Goal: Information Seeking & Learning: Learn about a topic

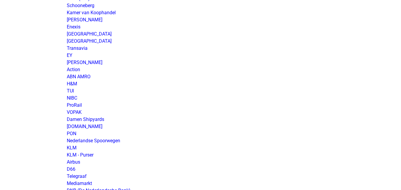
scroll to position [475, 0]
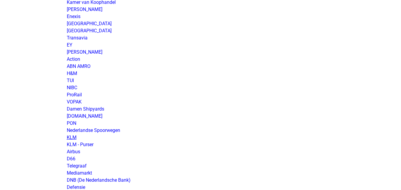
click at [74, 138] on link "KLM" at bounding box center [72, 138] width 10 height 6
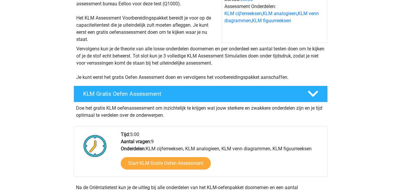
scroll to position [119, 0]
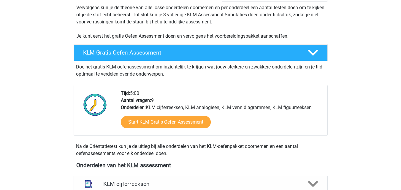
click at [199, 57] on div "KLM Gratis Oefen Assessment" at bounding box center [201, 53] width 254 height 17
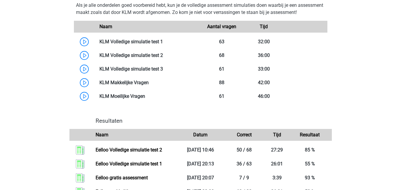
scroll to position [297, 0]
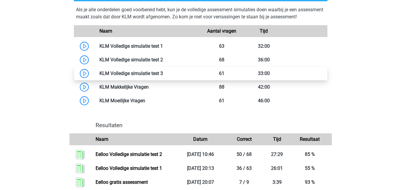
click at [163, 73] on link at bounding box center [163, 74] width 0 height 6
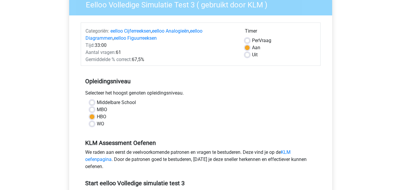
scroll to position [149, 0]
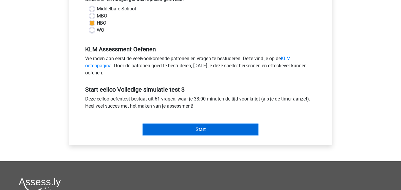
click at [236, 132] on input "Start" at bounding box center [201, 129] width 116 height 11
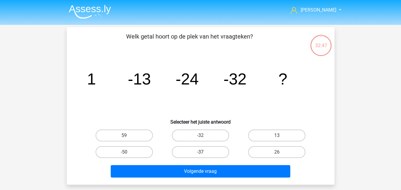
click at [209, 154] on label "-37" at bounding box center [200, 152] width 57 height 12
click at [204, 154] on input "-37" at bounding box center [203, 154] width 4 height 4
radio input "true"
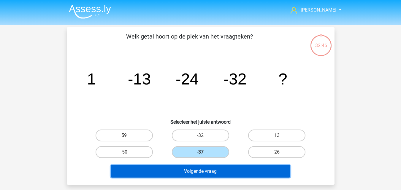
click at [211, 169] on button "Volgende vraag" at bounding box center [201, 172] width 180 height 12
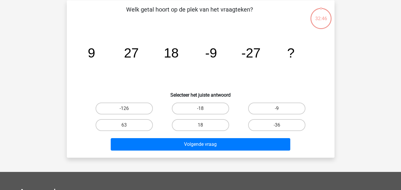
scroll to position [27, 0]
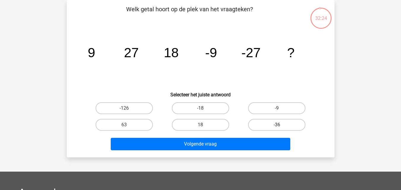
click at [264, 126] on label "-36" at bounding box center [276, 125] width 57 height 12
click at [277, 126] on input "-36" at bounding box center [279, 127] width 4 height 4
radio input "true"
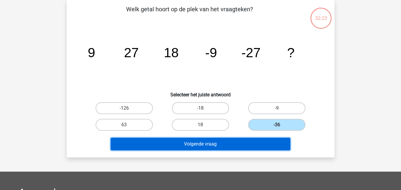
click at [246, 149] on button "Volgende vraag" at bounding box center [201, 144] width 180 height 12
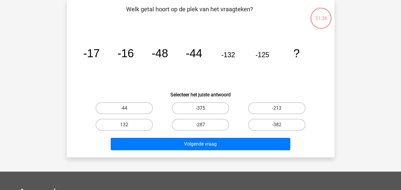
click at [206, 110] on label "-375" at bounding box center [200, 109] width 57 height 12
click at [204, 110] on input "-375" at bounding box center [203, 110] width 4 height 4
radio input "true"
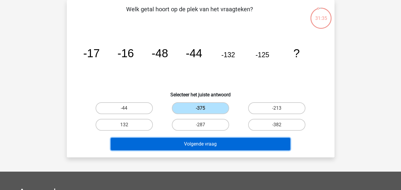
click at [220, 144] on button "Volgende vraag" at bounding box center [201, 144] width 180 height 12
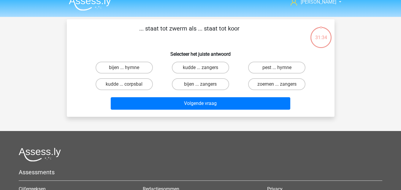
scroll to position [0, 0]
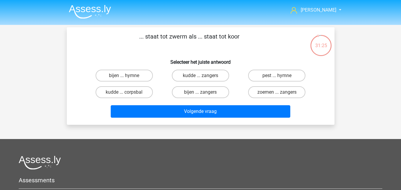
click at [202, 96] on input "bijen ... zangers" at bounding box center [203, 94] width 4 height 4
radio input "true"
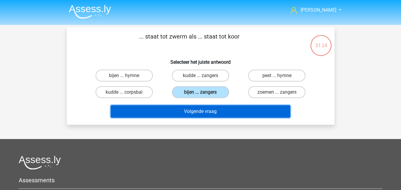
click at [209, 115] on button "Volgende vraag" at bounding box center [201, 111] width 180 height 12
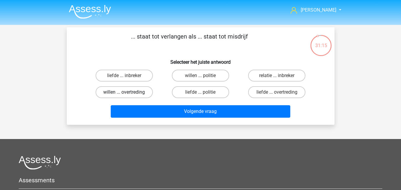
click at [146, 94] on label "willen ... overtreding" at bounding box center [124, 92] width 57 height 12
click at [128, 94] on input "willen ... overtreding" at bounding box center [126, 94] width 4 height 4
radio input "true"
click at [270, 92] on label "liefde ... overtreding" at bounding box center [276, 92] width 57 height 12
click at [277, 92] on input "liefde ... overtreding" at bounding box center [279, 94] width 4 height 4
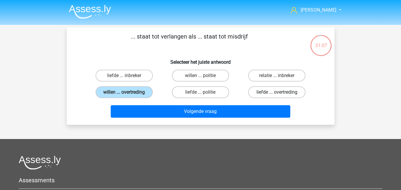
radio input "true"
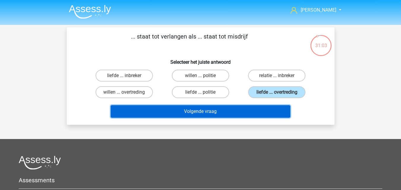
click at [250, 112] on button "Volgende vraag" at bounding box center [201, 111] width 180 height 12
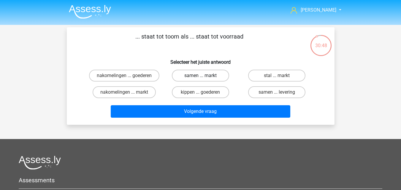
click at [191, 78] on label "samen ... markt" at bounding box center [200, 76] width 57 height 12
click at [201, 78] on input "samen ... markt" at bounding box center [203, 78] width 4 height 4
radio input "true"
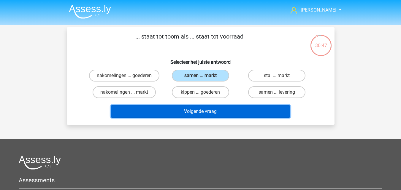
click at [197, 112] on button "Volgende vraag" at bounding box center [201, 111] width 180 height 12
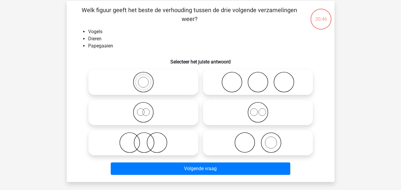
scroll to position [27, 0]
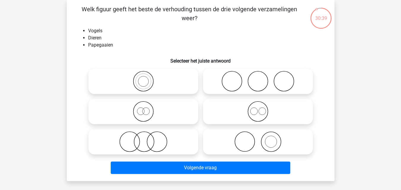
click at [143, 80] on icon at bounding box center [143, 81] width 105 height 21
click at [144, 78] on input "radio" at bounding box center [146, 77] width 4 height 4
radio input "true"
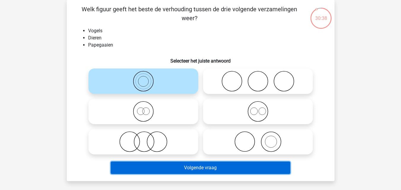
click at [218, 168] on button "Volgende vraag" at bounding box center [201, 168] width 180 height 12
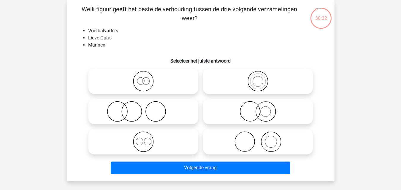
click at [158, 84] on icon at bounding box center [143, 81] width 105 height 21
click at [147, 78] on input "radio" at bounding box center [146, 77] width 4 height 4
radio input "true"
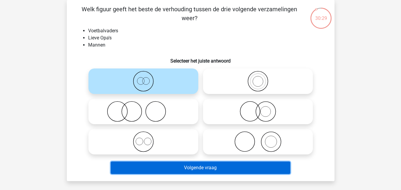
click at [181, 172] on button "Volgende vraag" at bounding box center [201, 168] width 180 height 12
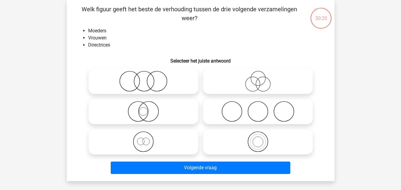
click at [116, 82] on icon at bounding box center [143, 81] width 105 height 21
click at [144, 78] on input "radio" at bounding box center [146, 77] width 4 height 4
radio input "true"
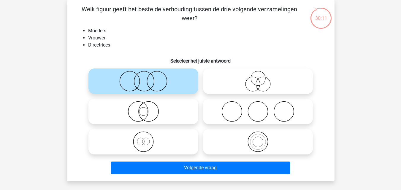
click at [161, 146] on icon at bounding box center [143, 142] width 105 height 21
click at [147, 139] on input "radio" at bounding box center [146, 137] width 4 height 4
radio input "true"
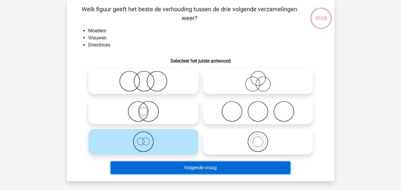
click at [189, 174] on button "Volgende vraag" at bounding box center [201, 168] width 180 height 12
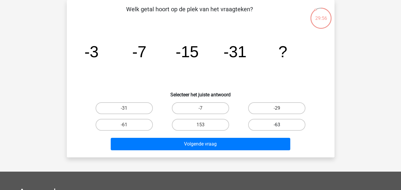
click at [267, 125] on label "-63" at bounding box center [276, 125] width 57 height 12
click at [277, 125] on input "-63" at bounding box center [279, 127] width 4 height 4
radio input "true"
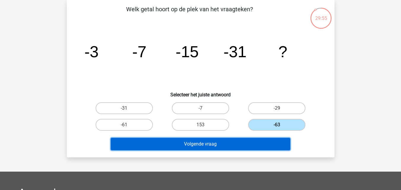
click at [244, 148] on button "Volgende vraag" at bounding box center [201, 144] width 180 height 12
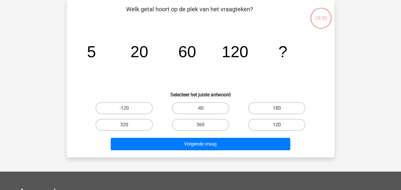
drag, startPoint x: 267, startPoint y: 125, endPoint x: 264, endPoint y: 125, distance: 3.0
click at [265, 124] on label "120" at bounding box center [276, 125] width 57 height 12
click at [277, 125] on input "120" at bounding box center [279, 127] width 4 height 4
radio input "true"
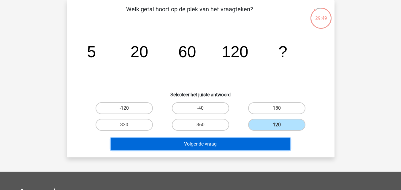
click at [243, 144] on button "Volgende vraag" at bounding box center [201, 144] width 180 height 12
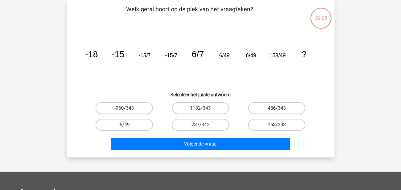
click at [266, 126] on label "153/343" at bounding box center [276, 125] width 57 height 12
click at [277, 126] on input "153/343" at bounding box center [279, 127] width 4 height 4
radio input "true"
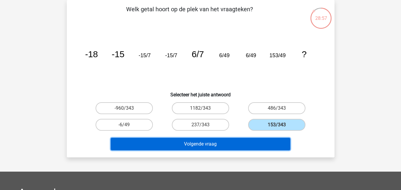
click at [223, 144] on button "Volgende vraag" at bounding box center [201, 144] width 180 height 12
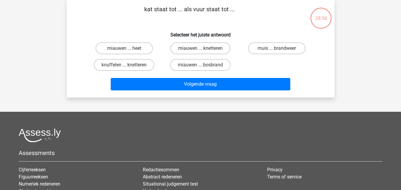
scroll to position [0, 0]
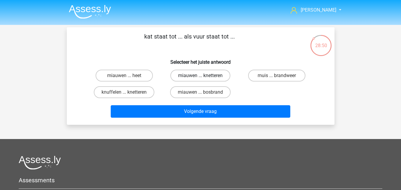
click at [184, 78] on label "miauwen ... knetteren" at bounding box center [201, 76] width 60 height 12
click at [201, 78] on input "miauwen ... knetteren" at bounding box center [203, 78] width 4 height 4
radio input "true"
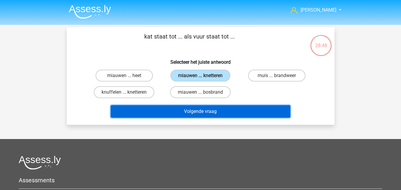
click at [192, 114] on button "Volgende vraag" at bounding box center [201, 111] width 180 height 12
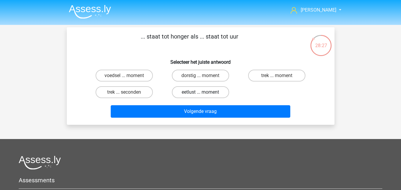
click at [186, 94] on label "eetlust ... moment" at bounding box center [200, 92] width 57 height 12
click at [201, 94] on input "eetlust ... moment" at bounding box center [203, 94] width 4 height 4
radio input "true"
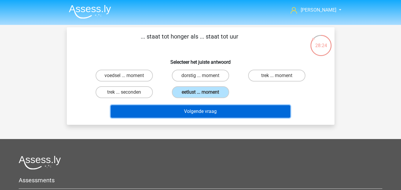
click at [180, 114] on button "Volgende vraag" at bounding box center [201, 111] width 180 height 12
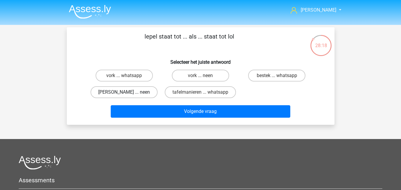
click at [144, 93] on label "anna ... neen" at bounding box center [124, 92] width 67 height 12
click at [128, 93] on input "anna ... neen" at bounding box center [126, 94] width 4 height 4
radio input "true"
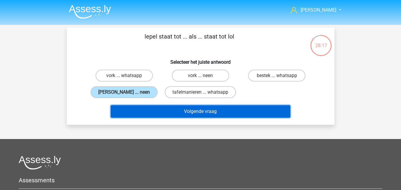
click at [156, 109] on button "Volgende vraag" at bounding box center [201, 111] width 180 height 12
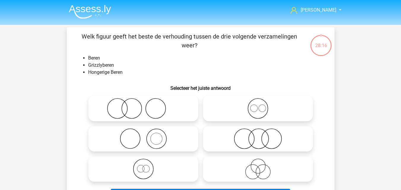
scroll to position [27, 0]
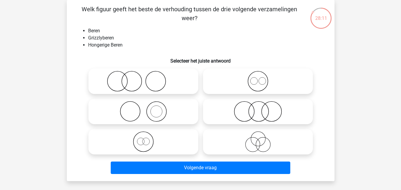
click at [242, 89] on icon at bounding box center [258, 81] width 105 height 21
click at [258, 78] on input "radio" at bounding box center [260, 77] width 4 height 4
radio input "true"
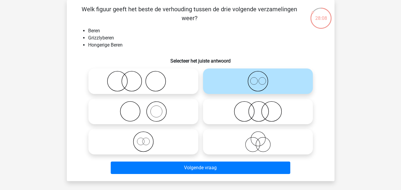
click at [167, 141] on icon at bounding box center [143, 142] width 105 height 21
click at [147, 139] on input "radio" at bounding box center [146, 137] width 4 height 4
radio input "true"
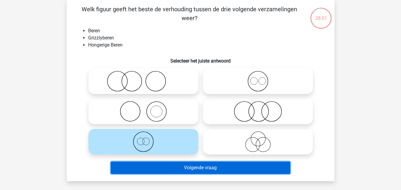
click at [166, 168] on button "Volgende vraag" at bounding box center [201, 168] width 180 height 12
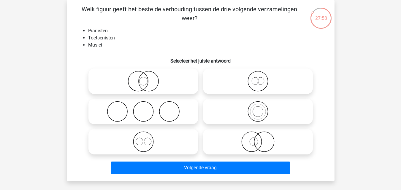
click at [243, 82] on icon at bounding box center [258, 81] width 105 height 21
click at [258, 78] on input "radio" at bounding box center [260, 77] width 4 height 4
radio input "true"
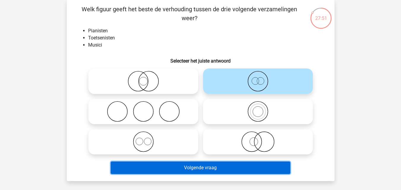
click at [189, 169] on button "Volgende vraag" at bounding box center [201, 168] width 180 height 12
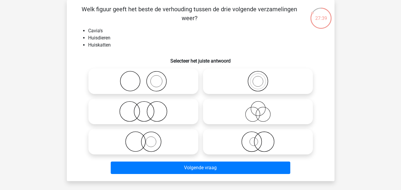
click at [174, 112] on icon at bounding box center [143, 111] width 105 height 21
click at [147, 109] on input "radio" at bounding box center [146, 107] width 4 height 4
radio input "true"
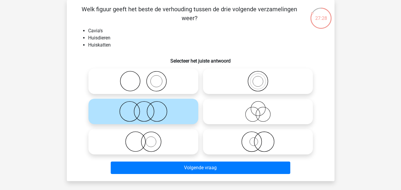
click at [168, 149] on icon at bounding box center [143, 142] width 105 height 21
click at [147, 139] on input "radio" at bounding box center [146, 137] width 4 height 4
radio input "true"
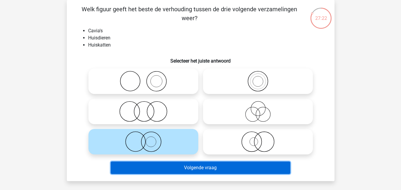
click at [177, 170] on button "Volgende vraag" at bounding box center [201, 168] width 180 height 12
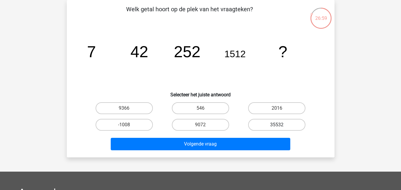
click at [262, 127] on label "35532" at bounding box center [276, 125] width 57 height 12
click at [277, 127] on input "35532" at bounding box center [279, 127] width 4 height 4
radio input "true"
click at [219, 126] on label "9072" at bounding box center [200, 125] width 57 height 12
click at [204, 126] on input "9072" at bounding box center [203, 127] width 4 height 4
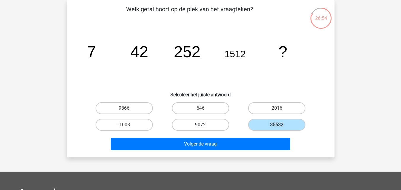
radio input "true"
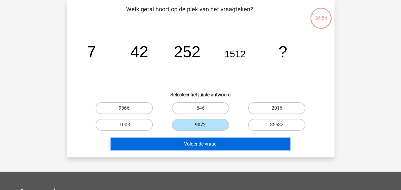
click at [222, 144] on button "Volgende vraag" at bounding box center [201, 144] width 180 height 12
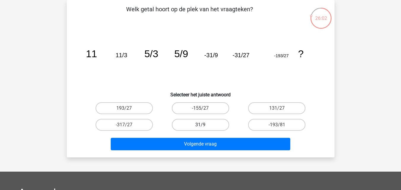
click at [193, 124] on label "31/9" at bounding box center [200, 125] width 57 height 12
click at [201, 125] on input "31/9" at bounding box center [203, 127] width 4 height 4
radio input "true"
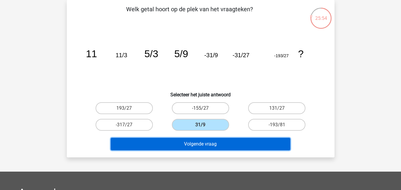
click at [204, 148] on button "Volgende vraag" at bounding box center [201, 144] width 180 height 12
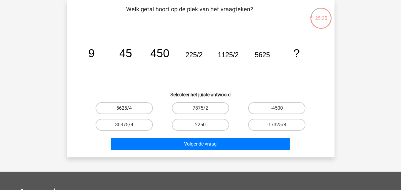
click at [144, 111] on label "5625/4" at bounding box center [124, 109] width 57 height 12
click at [128, 111] on input "5625/4" at bounding box center [126, 110] width 4 height 4
radio input "true"
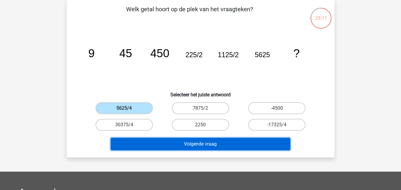
click at [213, 146] on button "Volgende vraag" at bounding box center [201, 144] width 180 height 12
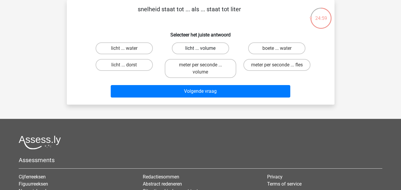
click at [197, 51] on label "licht ... volume" at bounding box center [200, 48] width 57 height 12
click at [201, 51] on input "licht ... volume" at bounding box center [203, 50] width 4 height 4
radio input "true"
click at [184, 74] on label "meter per seconde ... volume" at bounding box center [201, 68] width 72 height 19
click at [201, 69] on input "meter per seconde ... volume" at bounding box center [203, 67] width 4 height 4
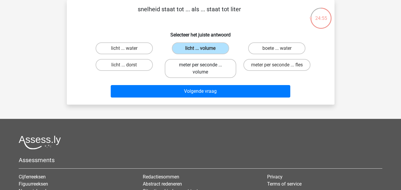
radio input "true"
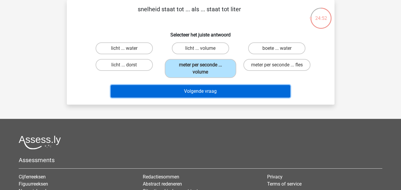
click at [179, 96] on button "Volgende vraag" at bounding box center [201, 91] width 180 height 12
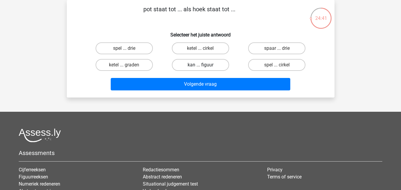
click at [185, 68] on label "kan ... figuur" at bounding box center [200, 65] width 57 height 12
click at [201, 68] on input "kan ... figuur" at bounding box center [203, 67] width 4 height 4
radio input "true"
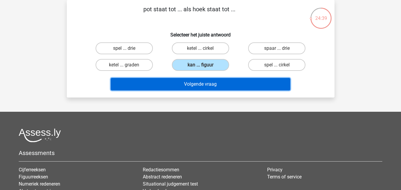
click at [189, 86] on button "Volgende vraag" at bounding box center [201, 84] width 180 height 12
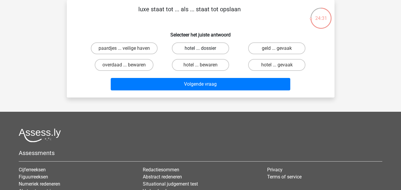
click at [188, 50] on label "hotel ... dossier" at bounding box center [200, 48] width 57 height 12
click at [201, 50] on input "hotel ... dossier" at bounding box center [203, 50] width 4 height 4
radio input "true"
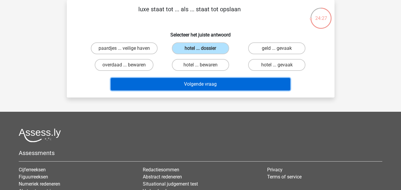
click at [201, 86] on button "Volgende vraag" at bounding box center [201, 84] width 180 height 12
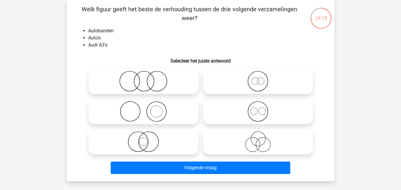
click at [241, 119] on icon at bounding box center [258, 111] width 105 height 21
click at [258, 109] on input "radio" at bounding box center [260, 107] width 4 height 4
radio input "true"
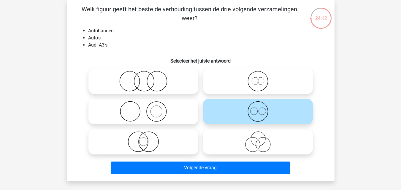
click at [166, 116] on icon at bounding box center [143, 111] width 105 height 21
click at [147, 109] on input "radio" at bounding box center [146, 107] width 4 height 4
radio input "true"
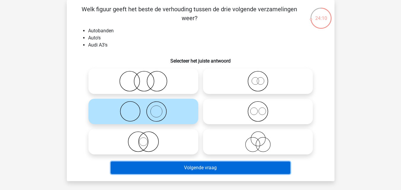
click at [193, 170] on button "Volgende vraag" at bounding box center [201, 168] width 180 height 12
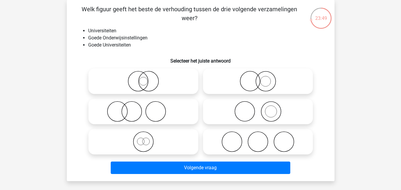
click at [167, 82] on icon at bounding box center [143, 81] width 105 height 21
click at [147, 78] on input "radio" at bounding box center [146, 77] width 4 height 4
radio input "true"
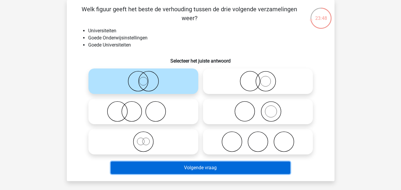
click at [213, 168] on button "Volgende vraag" at bounding box center [201, 168] width 180 height 12
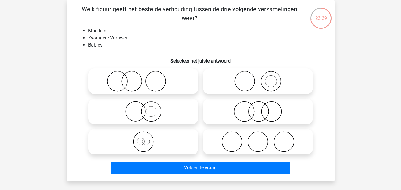
click at [257, 89] on icon at bounding box center [258, 81] width 105 height 21
click at [258, 78] on input "radio" at bounding box center [260, 77] width 4 height 4
radio input "true"
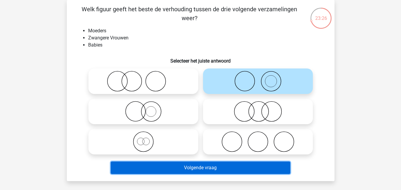
click at [206, 168] on button "Volgende vraag" at bounding box center [201, 168] width 180 height 12
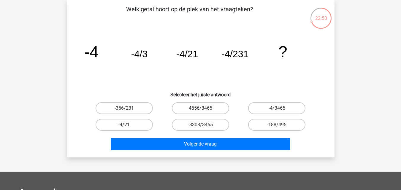
click at [217, 109] on label "4556/3465" at bounding box center [200, 109] width 57 height 12
click at [204, 109] on input "4556/3465" at bounding box center [203, 110] width 4 height 4
radio input "true"
click at [264, 111] on label "-4/3465" at bounding box center [276, 109] width 57 height 12
click at [277, 111] on input "-4/3465" at bounding box center [279, 110] width 4 height 4
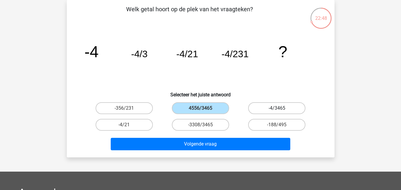
radio input "true"
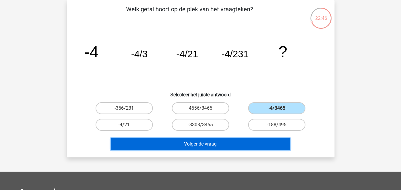
click at [237, 146] on button "Volgende vraag" at bounding box center [201, 144] width 180 height 12
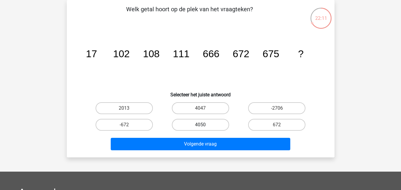
click at [193, 126] on label "4050" at bounding box center [200, 125] width 57 height 12
click at [201, 126] on input "4050" at bounding box center [203, 127] width 4 height 4
radio input "true"
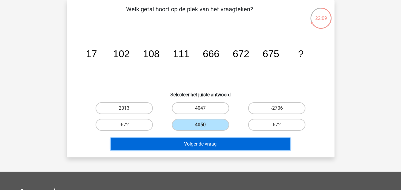
click at [199, 147] on button "Volgende vraag" at bounding box center [201, 144] width 180 height 12
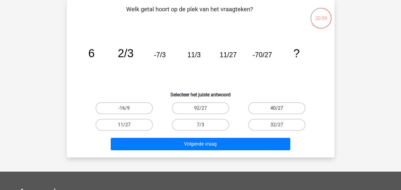
click at [291, 107] on label "40/27" at bounding box center [276, 109] width 57 height 12
click at [281, 108] on input "40/27" at bounding box center [279, 110] width 4 height 4
radio input "true"
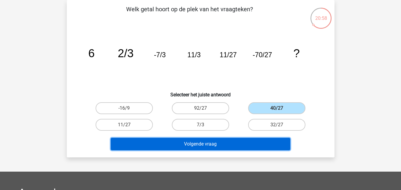
click at [253, 141] on button "Volgende vraag" at bounding box center [201, 144] width 180 height 12
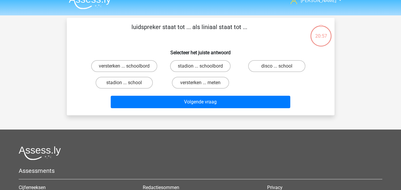
scroll to position [0, 0]
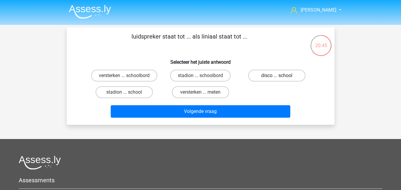
click at [272, 76] on label "disco ... school" at bounding box center [276, 76] width 57 height 12
click at [277, 76] on input "disco ... school" at bounding box center [279, 78] width 4 height 4
radio input "true"
click at [220, 93] on label "versterken ... meten" at bounding box center [200, 92] width 57 height 12
click at [204, 93] on input "versterken ... meten" at bounding box center [203, 94] width 4 height 4
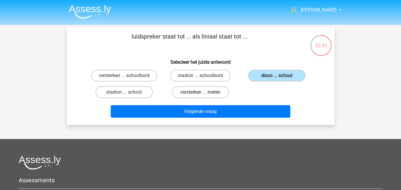
radio input "true"
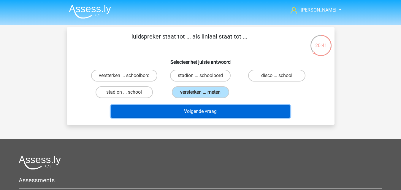
click at [230, 113] on button "Volgende vraag" at bounding box center [201, 111] width 180 height 12
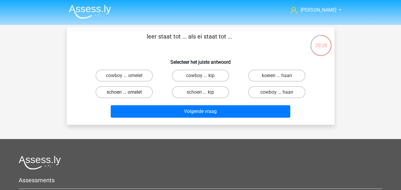
click at [138, 93] on label "schoen ... omelet" at bounding box center [124, 92] width 57 height 12
click at [128, 93] on input "schoen ... omelet" at bounding box center [126, 94] width 4 height 4
radio input "true"
click at [181, 88] on label "schoen ... kip" at bounding box center [200, 92] width 57 height 12
click at [201, 92] on input "schoen ... kip" at bounding box center [203, 94] width 4 height 4
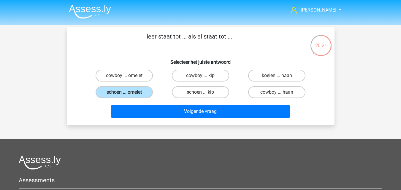
radio input "true"
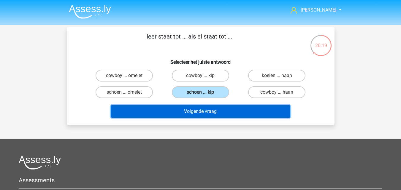
click at [168, 115] on button "Volgende vraag" at bounding box center [201, 111] width 180 height 12
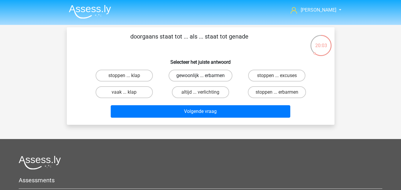
click at [197, 76] on label "gewoonlijk ... erbarmen" at bounding box center [201, 76] width 64 height 12
click at [201, 76] on input "gewoonlijk ... erbarmen" at bounding box center [203, 78] width 4 height 4
radio input "true"
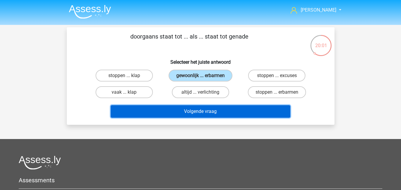
click at [194, 115] on button "Volgende vraag" at bounding box center [201, 111] width 180 height 12
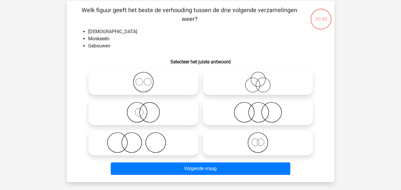
scroll to position [27, 0]
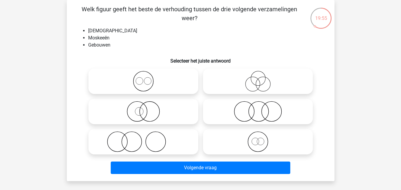
click at [224, 114] on icon at bounding box center [258, 111] width 105 height 21
click at [258, 109] on input "radio" at bounding box center [260, 107] width 4 height 4
radio input "true"
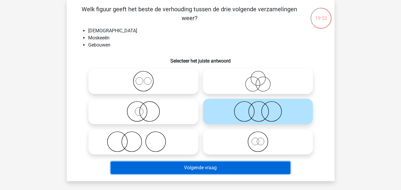
click at [202, 168] on button "Volgende vraag" at bounding box center [201, 168] width 180 height 12
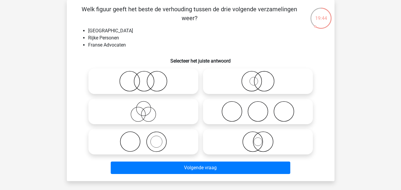
click at [168, 143] on icon at bounding box center [143, 142] width 105 height 21
click at [147, 139] on input "radio" at bounding box center [146, 137] width 4 height 4
radio input "true"
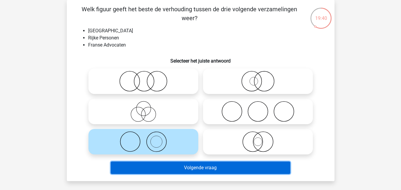
click at [174, 169] on button "Volgende vraag" at bounding box center [201, 168] width 180 height 12
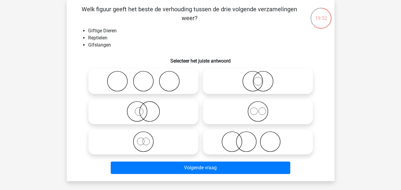
click at [164, 144] on icon at bounding box center [143, 142] width 105 height 21
click at [147, 139] on input "radio" at bounding box center [146, 137] width 4 height 4
radio input "true"
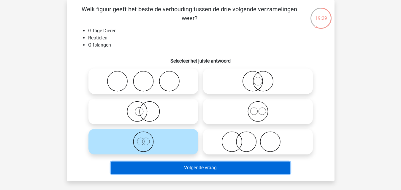
click at [171, 170] on button "Volgende vraag" at bounding box center [201, 168] width 180 height 12
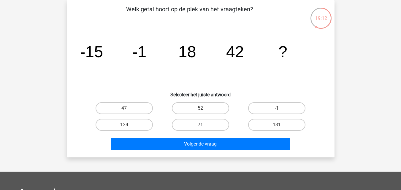
click at [193, 125] on label "71" at bounding box center [200, 125] width 57 height 12
click at [201, 125] on input "71" at bounding box center [203, 127] width 4 height 4
radio input "true"
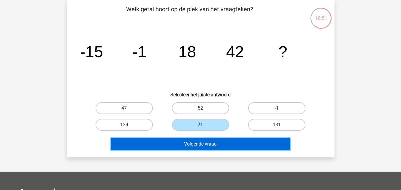
click at [224, 144] on button "Volgende vraag" at bounding box center [201, 144] width 180 height 12
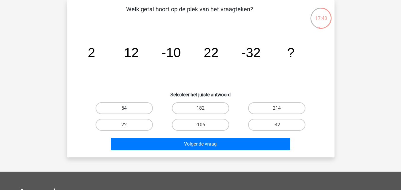
click at [139, 108] on label "54" at bounding box center [124, 109] width 57 height 12
click at [128, 108] on input "54" at bounding box center [126, 110] width 4 height 4
radio input "true"
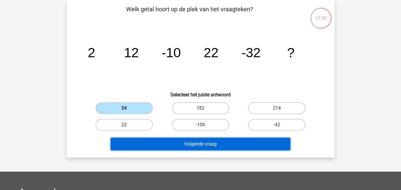
click at [185, 145] on button "Volgende vraag" at bounding box center [201, 144] width 180 height 12
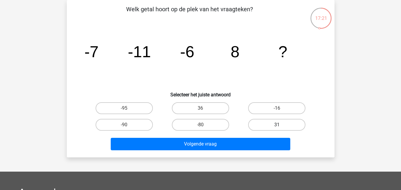
click at [268, 122] on label "31" at bounding box center [276, 125] width 57 height 12
click at [277, 125] on input "31" at bounding box center [279, 127] width 4 height 4
radio input "true"
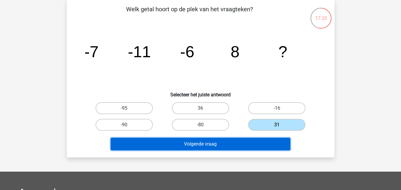
click at [256, 145] on button "Volgende vraag" at bounding box center [201, 144] width 180 height 12
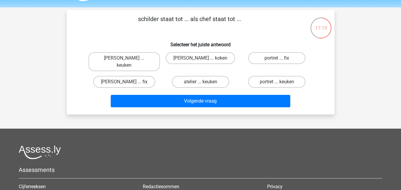
scroll to position [0, 0]
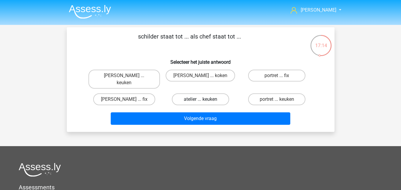
click at [187, 94] on label "atelier ... keuken" at bounding box center [200, 100] width 57 height 12
click at [201, 100] on input "atelier ... keuken" at bounding box center [203, 102] width 4 height 4
radio input "true"
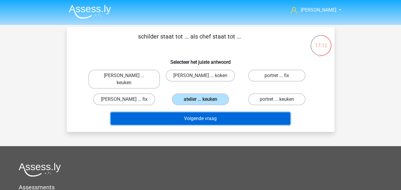
click at [192, 115] on button "Volgende vraag" at bounding box center [201, 119] width 180 height 12
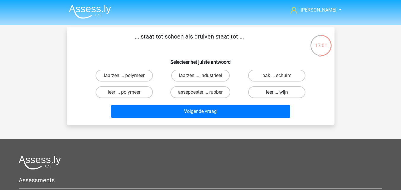
click at [266, 94] on label "leer ... wijn" at bounding box center [276, 92] width 57 height 12
click at [277, 94] on input "leer ... wijn" at bounding box center [279, 94] width 4 height 4
radio input "true"
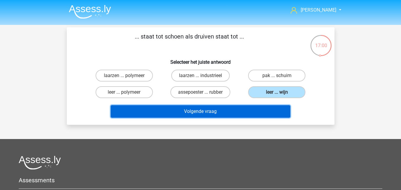
click at [250, 114] on button "Volgende vraag" at bounding box center [201, 111] width 180 height 12
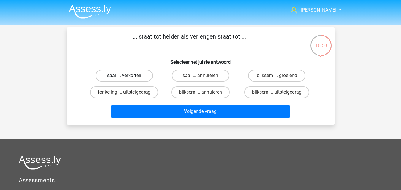
click at [143, 78] on label "saai ... verkorten" at bounding box center [124, 76] width 57 height 12
click at [128, 78] on input "saai ... verkorten" at bounding box center [126, 78] width 4 height 4
radio input "true"
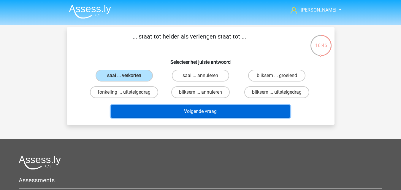
click at [152, 111] on button "Volgende vraag" at bounding box center [201, 111] width 180 height 12
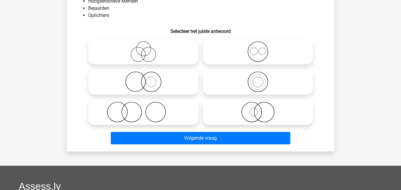
scroll to position [27, 0]
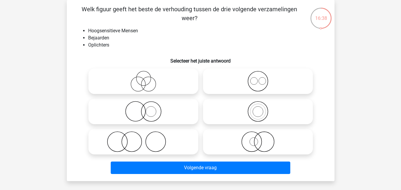
click at [169, 88] on icon at bounding box center [143, 81] width 105 height 21
click at [147, 78] on input "radio" at bounding box center [146, 77] width 4 height 4
radio input "true"
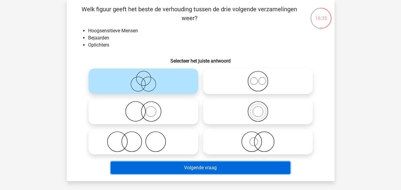
click at [205, 170] on button "Volgende vraag" at bounding box center [201, 168] width 180 height 12
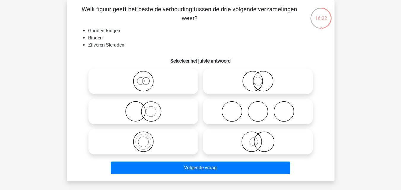
click at [174, 116] on icon at bounding box center [143, 111] width 105 height 21
click at [147, 109] on input "radio" at bounding box center [146, 107] width 4 height 4
radio input "true"
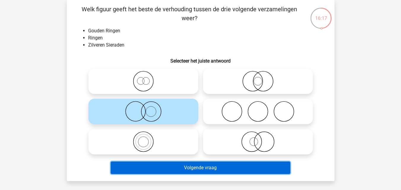
click at [186, 169] on button "Volgende vraag" at bounding box center [201, 168] width 180 height 12
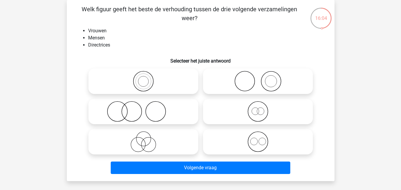
click at [157, 80] on icon at bounding box center [143, 81] width 105 height 21
click at [147, 78] on input "radio" at bounding box center [146, 77] width 4 height 4
radio input "true"
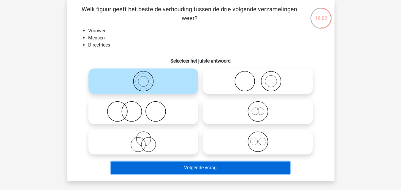
click at [193, 168] on button "Volgende vraag" at bounding box center [201, 168] width 180 height 12
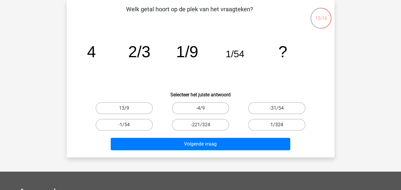
click at [256, 127] on label "1/324" at bounding box center [276, 125] width 57 height 12
click at [277, 127] on input "1/324" at bounding box center [279, 127] width 4 height 4
radio input "true"
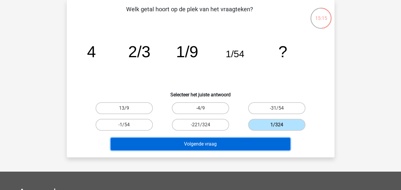
click at [240, 147] on button "Volgende vraag" at bounding box center [201, 144] width 180 height 12
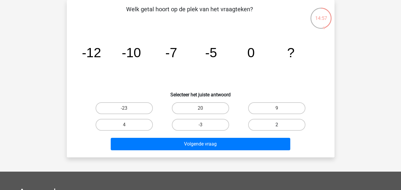
click at [267, 124] on label "2" at bounding box center [276, 125] width 57 height 12
click at [277, 125] on input "2" at bounding box center [279, 127] width 4 height 4
radio input "true"
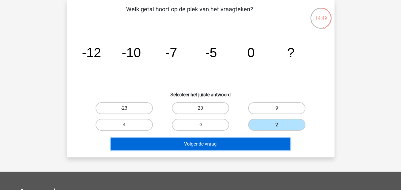
click at [219, 141] on button "Volgende vraag" at bounding box center [201, 144] width 180 height 12
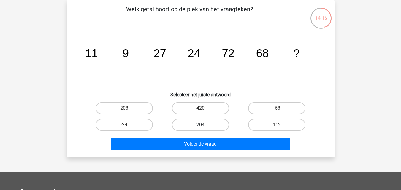
click at [201, 124] on label "204" at bounding box center [200, 125] width 57 height 12
click at [201, 125] on input "204" at bounding box center [203, 127] width 4 height 4
radio input "true"
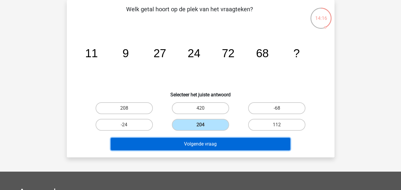
click at [210, 145] on button "Volgende vraag" at bounding box center [201, 144] width 180 height 12
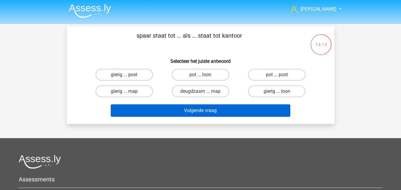
scroll to position [0, 0]
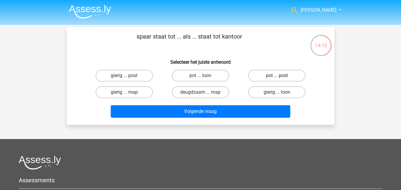
click at [264, 78] on label "pot ... post" at bounding box center [276, 76] width 57 height 12
click at [277, 78] on input "pot ... post" at bounding box center [279, 78] width 4 height 4
radio input "true"
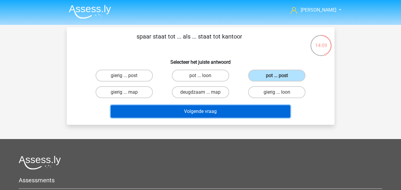
click at [248, 108] on button "Volgende vraag" at bounding box center [201, 111] width 180 height 12
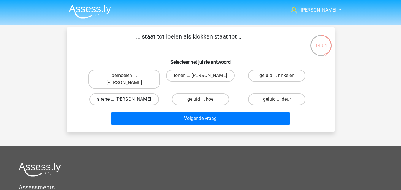
click at [144, 94] on label "sirene ... luiden" at bounding box center [124, 100] width 70 height 12
click at [128, 100] on input "sirene ... luiden" at bounding box center [126, 102] width 4 height 4
radio input "true"
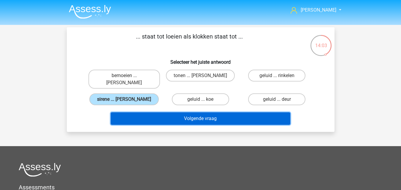
click at [159, 113] on button "Volgende vraag" at bounding box center [201, 119] width 180 height 12
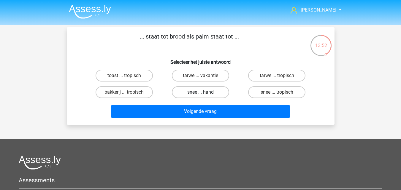
click at [184, 95] on label "snee ... hand" at bounding box center [200, 92] width 57 height 12
click at [201, 95] on input "snee ... hand" at bounding box center [203, 94] width 4 height 4
radio input "true"
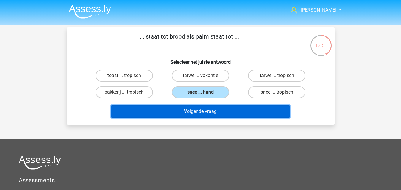
click at [187, 113] on button "Volgende vraag" at bounding box center [201, 111] width 180 height 12
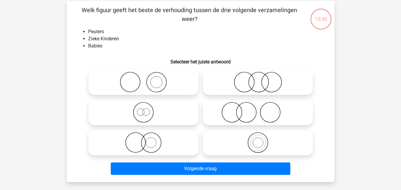
scroll to position [27, 0]
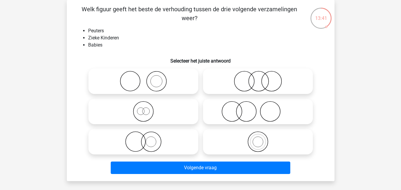
click at [181, 89] on icon at bounding box center [143, 81] width 105 height 21
click at [147, 78] on input "radio" at bounding box center [146, 77] width 4 height 4
radio input "true"
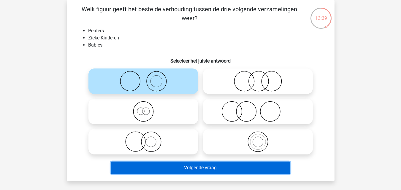
click at [211, 168] on button "Volgende vraag" at bounding box center [201, 168] width 180 height 12
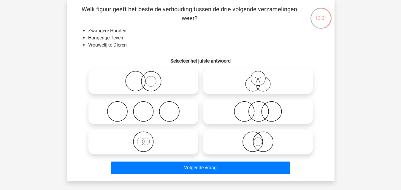
click at [164, 147] on icon at bounding box center [143, 142] width 105 height 21
click at [147, 139] on input "radio" at bounding box center [146, 137] width 4 height 4
radio input "true"
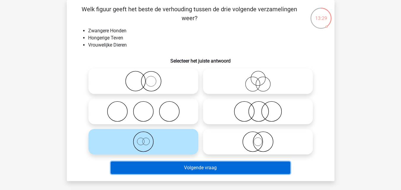
click at [170, 168] on button "Volgende vraag" at bounding box center [201, 168] width 180 height 12
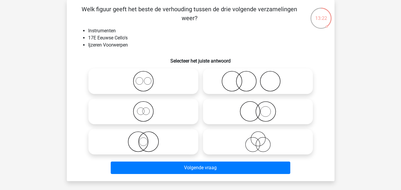
click at [227, 114] on icon at bounding box center [258, 111] width 105 height 21
click at [258, 109] on input "radio" at bounding box center [260, 107] width 4 height 4
radio input "true"
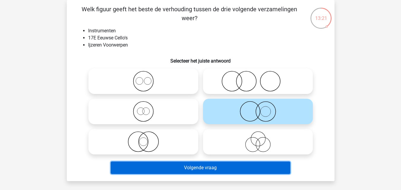
click at [207, 173] on button "Volgende vraag" at bounding box center [201, 168] width 180 height 12
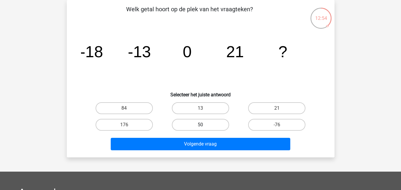
click at [219, 127] on label "50" at bounding box center [200, 125] width 57 height 12
click at [204, 127] on input "50" at bounding box center [203, 127] width 4 height 4
radio input "true"
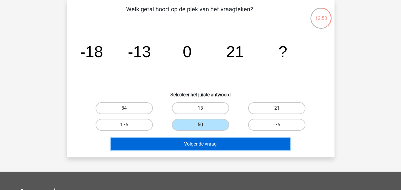
click at [223, 144] on button "Volgende vraag" at bounding box center [201, 144] width 180 height 12
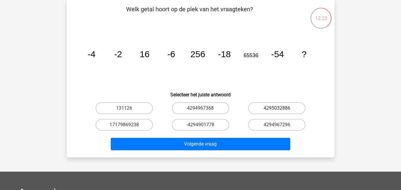
click at [265, 110] on label "4295032886" at bounding box center [276, 109] width 57 height 12
click at [277, 110] on input "4295032886" at bounding box center [279, 110] width 4 height 4
radio input "true"
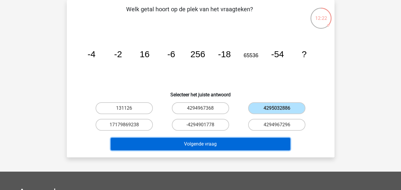
click at [215, 145] on button "Volgende vraag" at bounding box center [201, 144] width 180 height 12
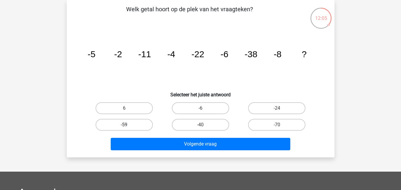
click at [135, 124] on label "-59" at bounding box center [124, 125] width 57 height 12
click at [128, 125] on input "-59" at bounding box center [126, 127] width 4 height 4
radio input "true"
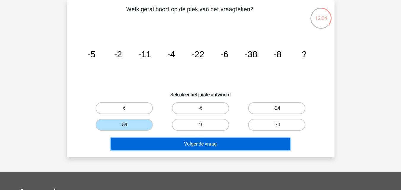
click at [146, 140] on button "Volgende vraag" at bounding box center [201, 144] width 180 height 12
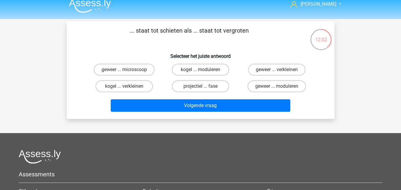
scroll to position [0, 0]
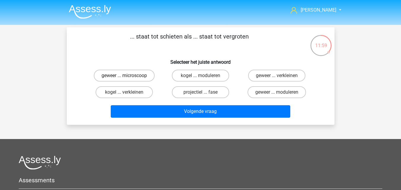
click at [122, 73] on label "geweer ... microscoop" at bounding box center [124, 76] width 61 height 12
click at [124, 76] on input "geweer ... microscoop" at bounding box center [126, 78] width 4 height 4
radio input "true"
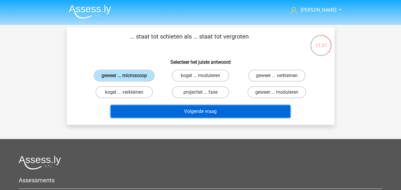
click at [155, 115] on button "Volgende vraag" at bounding box center [201, 111] width 180 height 12
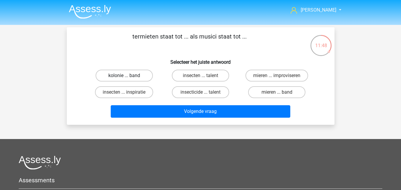
click at [135, 75] on label "kolonie ... band" at bounding box center [124, 76] width 57 height 12
click at [128, 76] on input "kolonie ... band" at bounding box center [126, 78] width 4 height 4
radio input "true"
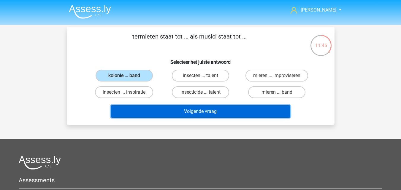
click at [150, 114] on button "Volgende vraag" at bounding box center [201, 111] width 180 height 12
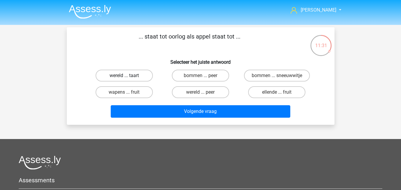
click at [141, 75] on label "wereld ... taart" at bounding box center [124, 76] width 57 height 12
click at [128, 76] on input "wereld ... taart" at bounding box center [126, 78] width 4 height 4
radio input "true"
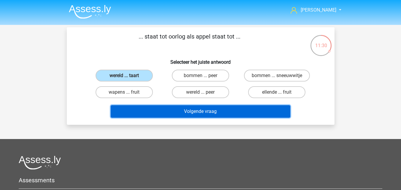
click at [160, 114] on button "Volgende vraag" at bounding box center [201, 111] width 180 height 12
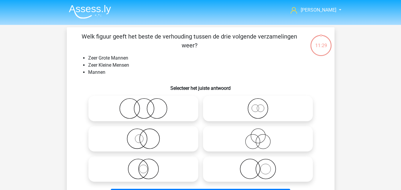
scroll to position [27, 0]
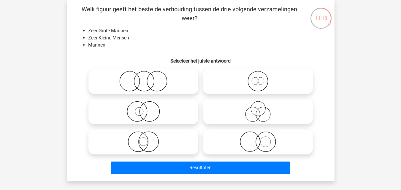
click at [240, 147] on icon at bounding box center [258, 142] width 105 height 21
click at [258, 139] on input "radio" at bounding box center [260, 137] width 4 height 4
radio input "true"
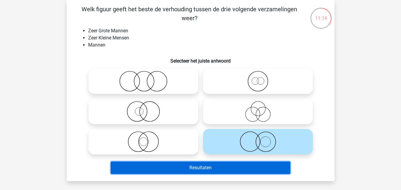
click at [222, 169] on button "Resultaten" at bounding box center [201, 168] width 180 height 12
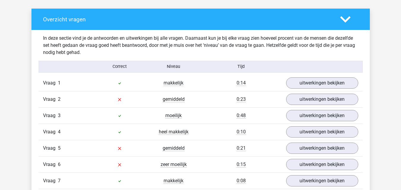
scroll to position [505, 0]
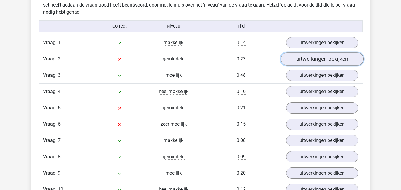
click at [307, 62] on link "uitwerkingen bekijken" at bounding box center [322, 59] width 83 height 13
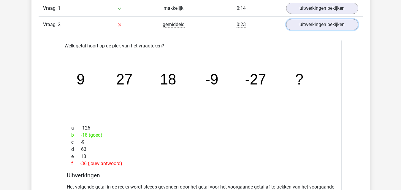
scroll to position [535, 0]
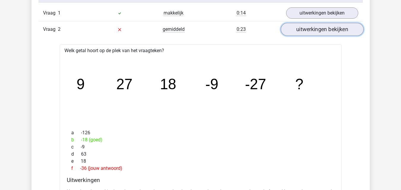
click at [312, 31] on link "uitwerkingen bekijken" at bounding box center [322, 29] width 83 height 13
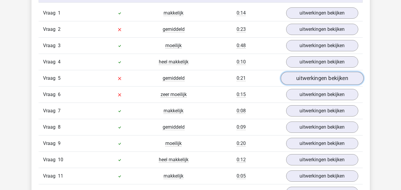
click at [312, 82] on link "uitwerkingen bekijken" at bounding box center [322, 78] width 83 height 13
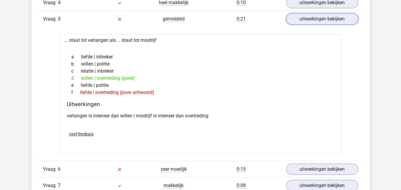
scroll to position [565, 0]
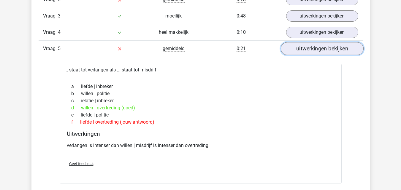
click at [316, 52] on link "uitwerkingen bekijken" at bounding box center [322, 48] width 83 height 13
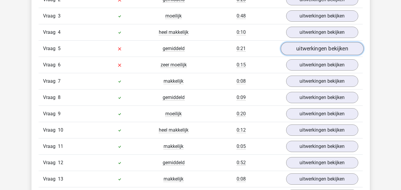
click at [316, 52] on link "uitwerkingen bekijken" at bounding box center [322, 48] width 83 height 13
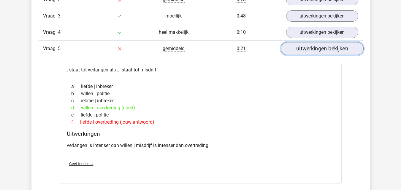
click at [316, 52] on link "uitwerkingen bekijken" at bounding box center [322, 48] width 83 height 13
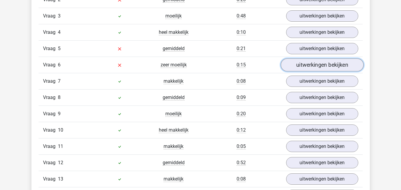
click at [312, 65] on link "uitwerkingen bekijken" at bounding box center [322, 65] width 83 height 13
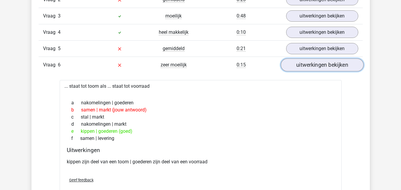
click at [312, 65] on link "uitwerkingen bekijken" at bounding box center [322, 65] width 83 height 13
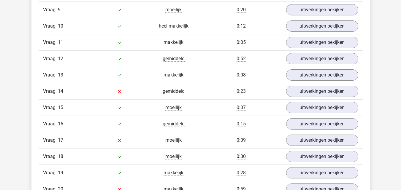
scroll to position [683, 0]
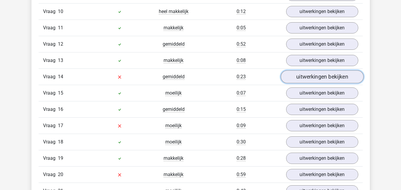
click at [311, 76] on link "uitwerkingen bekijken" at bounding box center [322, 76] width 83 height 13
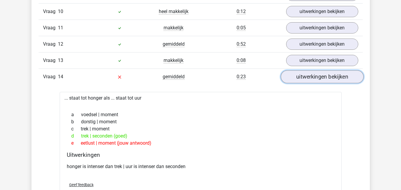
click at [311, 76] on link "uitwerkingen bekijken" at bounding box center [322, 76] width 83 height 13
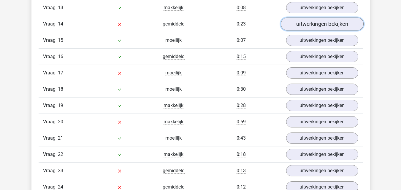
scroll to position [743, 0]
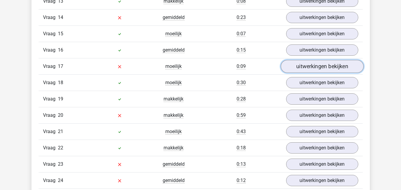
click at [307, 66] on link "uitwerkingen bekijken" at bounding box center [322, 66] width 83 height 13
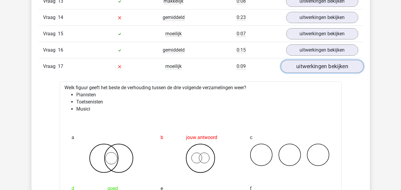
click at [307, 66] on link "uitwerkingen bekijken" at bounding box center [322, 66] width 83 height 13
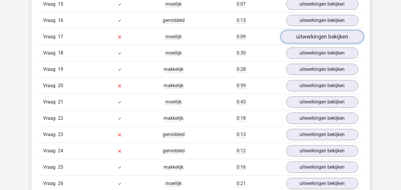
scroll to position [802, 0]
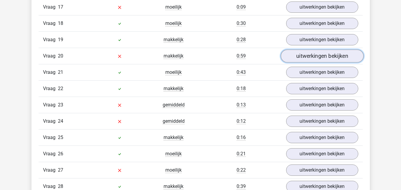
click at [306, 59] on link "uitwerkingen bekijken" at bounding box center [322, 56] width 83 height 13
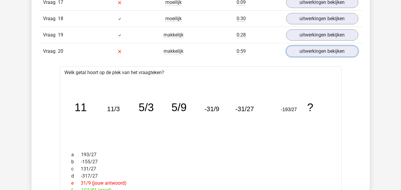
scroll to position [773, 0]
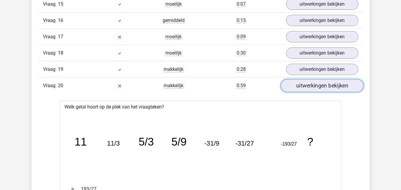
click at [308, 83] on link "uitwerkingen bekijken" at bounding box center [322, 85] width 83 height 13
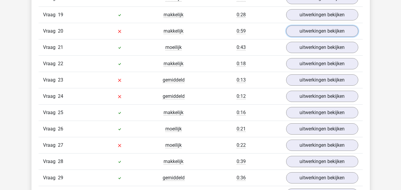
scroll to position [832, 0]
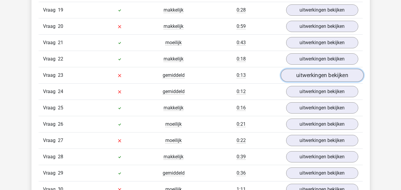
click at [300, 77] on link "uitwerkingen bekijken" at bounding box center [322, 75] width 83 height 13
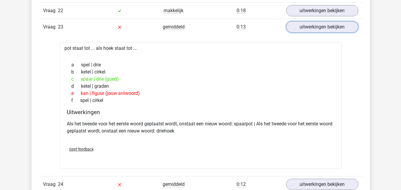
scroll to position [891, 0]
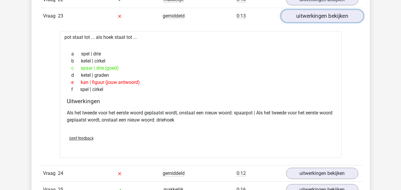
click at [317, 17] on link "uitwerkingen bekijken" at bounding box center [322, 16] width 83 height 13
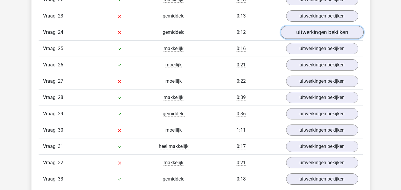
click at [301, 31] on link "uitwerkingen bekijken" at bounding box center [322, 32] width 83 height 13
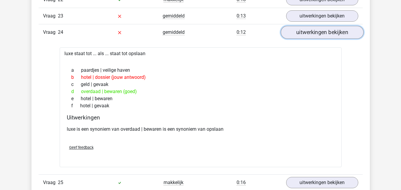
click at [301, 32] on link "uitwerkingen bekijken" at bounding box center [322, 32] width 83 height 13
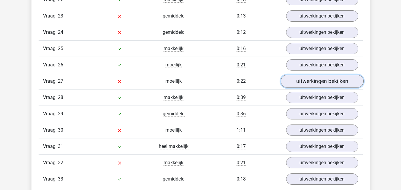
click at [297, 78] on link "uitwerkingen bekijken" at bounding box center [322, 81] width 83 height 13
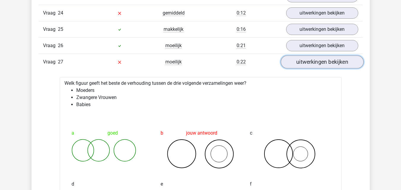
scroll to position [921, 0]
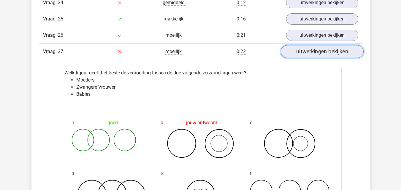
click at [297, 55] on link "uitwerkingen bekijken" at bounding box center [322, 51] width 83 height 13
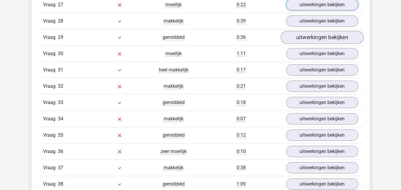
scroll to position [981, 0]
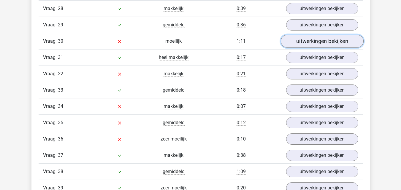
click at [307, 41] on link "uitwerkingen bekijken" at bounding box center [322, 41] width 83 height 13
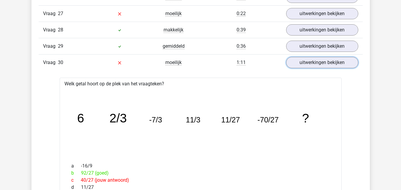
scroll to position [951, 0]
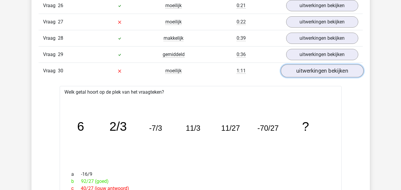
click at [302, 73] on link "uitwerkingen bekijken" at bounding box center [322, 70] width 83 height 13
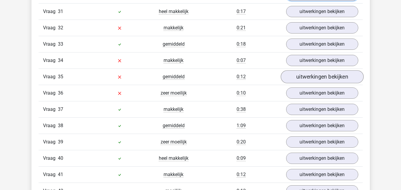
scroll to position [1040, 0]
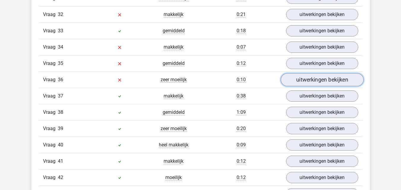
click at [307, 80] on link "uitwerkingen bekijken" at bounding box center [322, 79] width 83 height 13
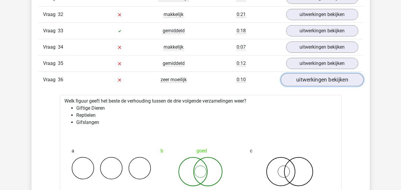
click at [305, 78] on link "uitwerkingen bekijken" at bounding box center [322, 79] width 83 height 13
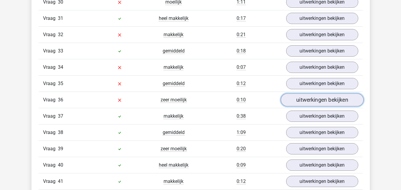
scroll to position [1010, 0]
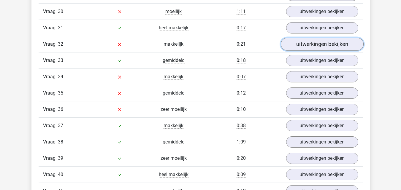
click at [312, 42] on link "uitwerkingen bekijken" at bounding box center [322, 44] width 83 height 13
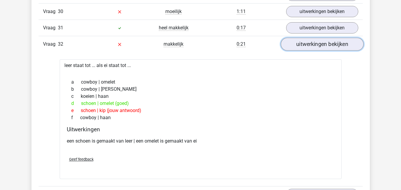
click at [318, 44] on link "uitwerkingen bekijken" at bounding box center [322, 44] width 83 height 13
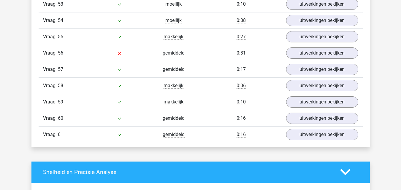
scroll to position [1397, 0]
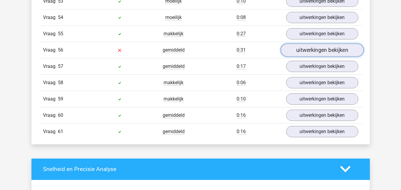
click at [314, 50] on link "uitwerkingen bekijken" at bounding box center [322, 50] width 83 height 13
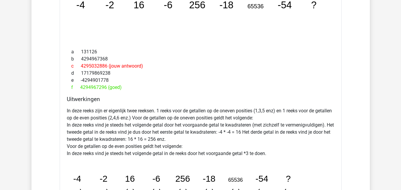
scroll to position [1515, 0]
